Goal: Find contact information: Find contact information

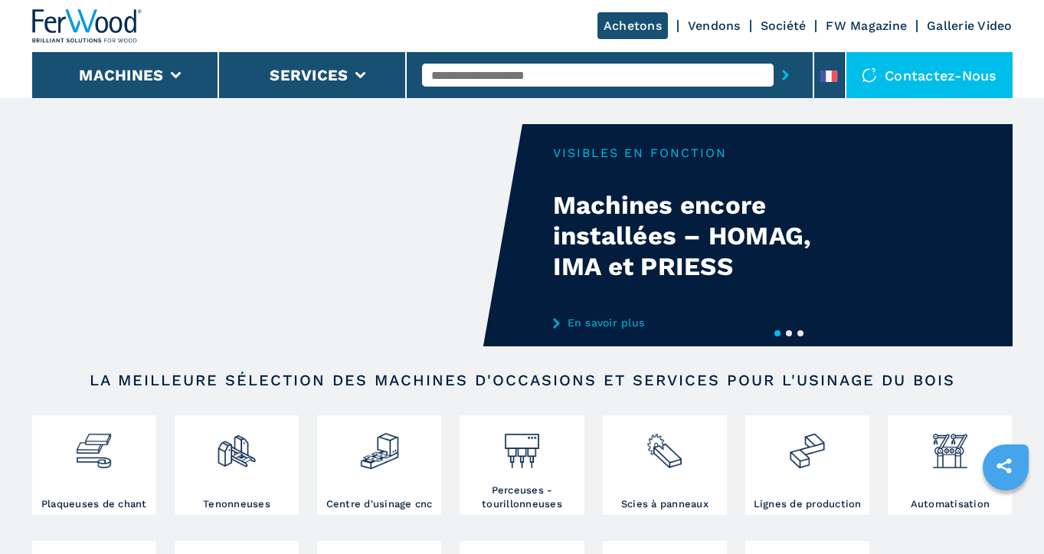
click at [957, 70] on div "Contactez-nous" at bounding box center [929, 75] width 166 height 46
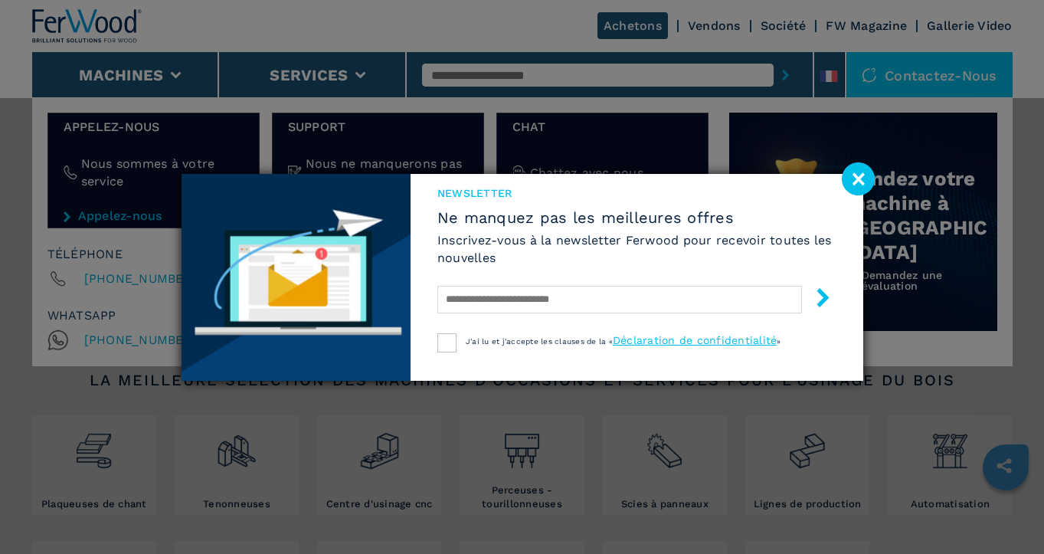
click at [856, 177] on image at bounding box center [858, 178] width 33 height 33
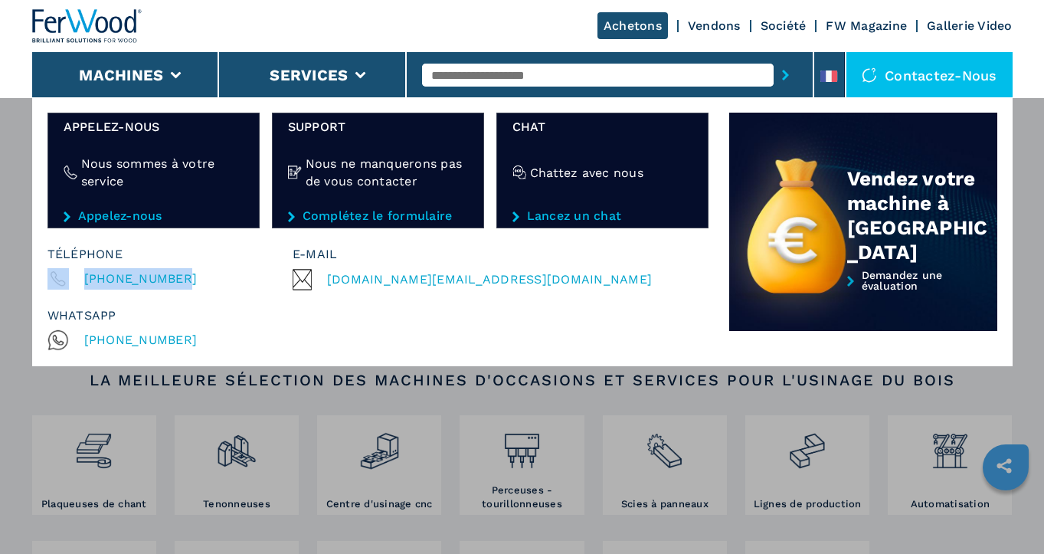
drag, startPoint x: 184, startPoint y: 279, endPoint x: 72, endPoint y: 281, distance: 111.8
click at [72, 281] on div "[PHONE_NUMBER]" at bounding box center [169, 278] width 245 height 21
click at [766, 396] on div "Machines Plaqueuses de chant Tenonneuses Centre d'usinage cnc Perceuses - touri…" at bounding box center [522, 374] width 1044 height 554
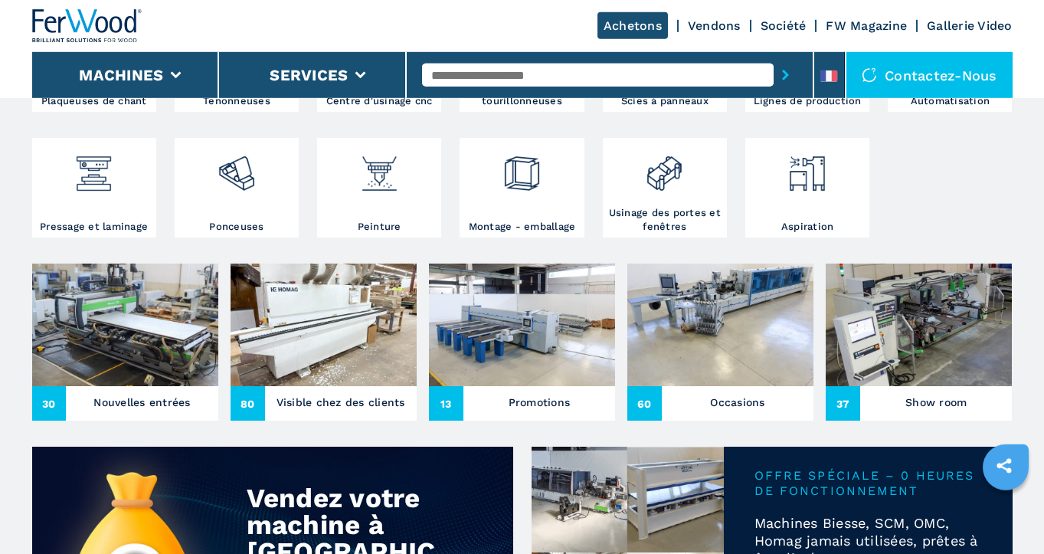
scroll to position [454, 0]
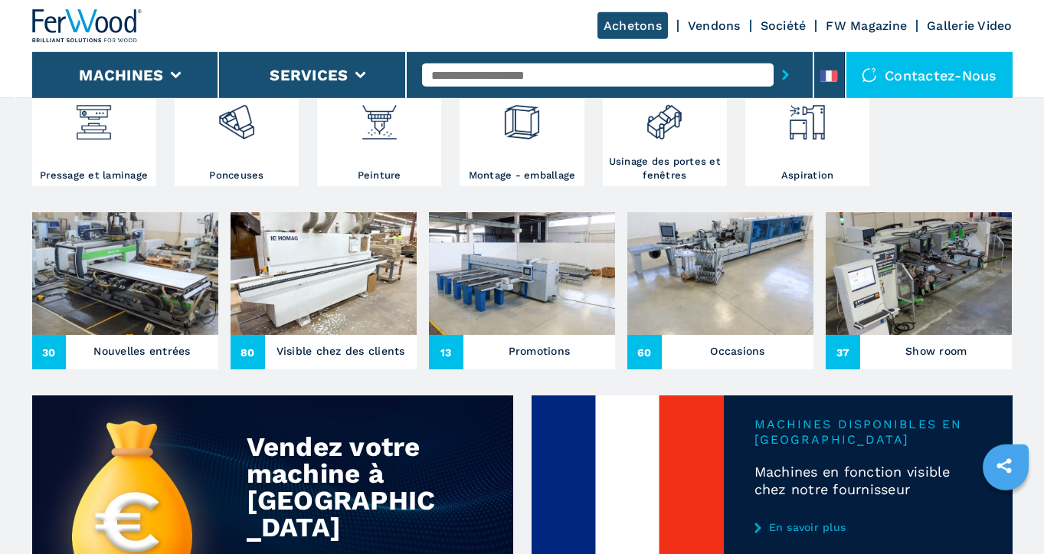
click at [316, 292] on img at bounding box center [324, 273] width 186 height 123
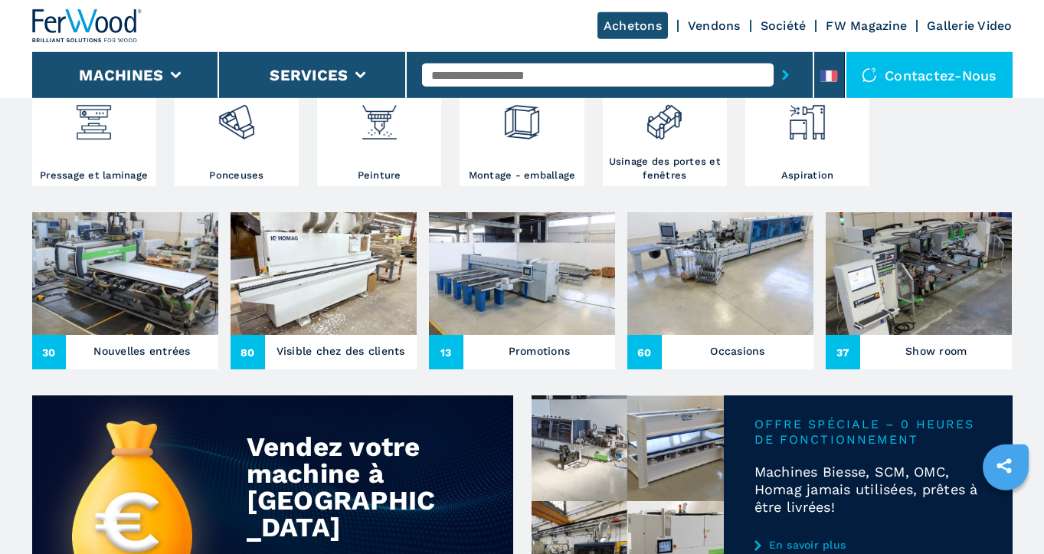
click at [518, 298] on img at bounding box center [522, 273] width 186 height 123
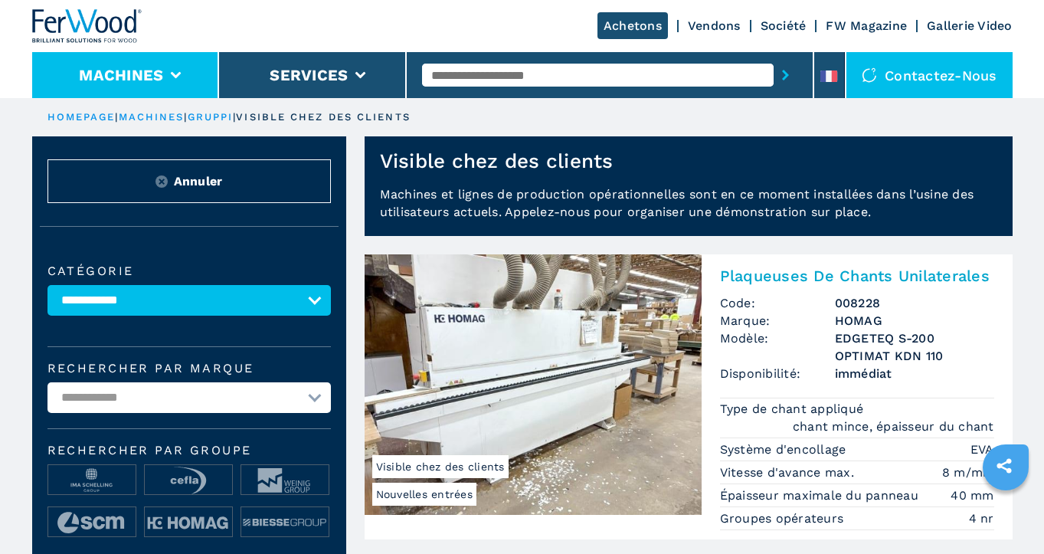
click at [119, 70] on button "Machines" at bounding box center [121, 75] width 84 height 18
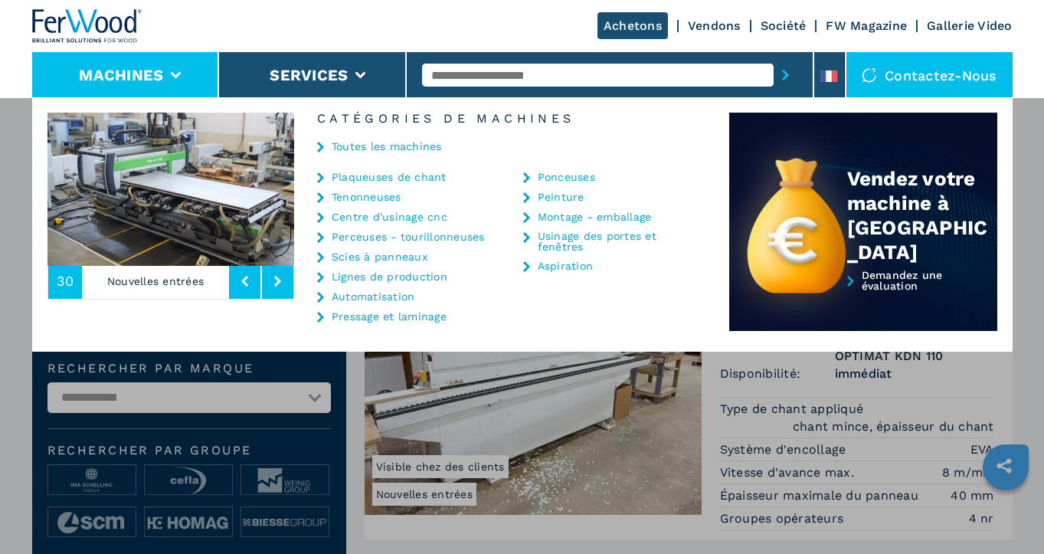
click at [247, 16] on div "Achetons Vendons Société FW Magazine Gallerie Video" at bounding box center [522, 26] width 980 height 52
click at [135, 71] on button "Machines" at bounding box center [121, 75] width 84 height 18
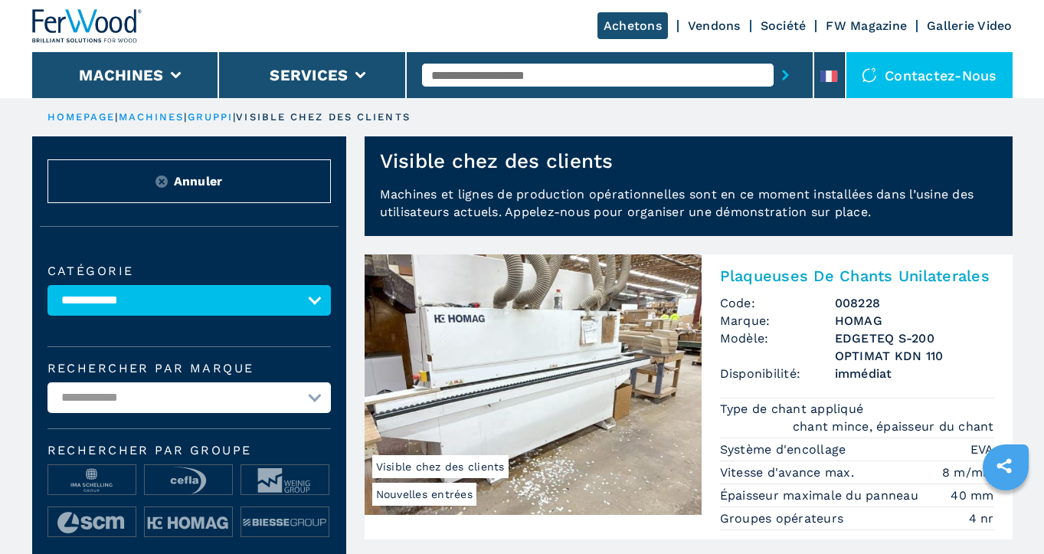
click at [895, 77] on div "Contactez-nous" at bounding box center [929, 75] width 166 height 46
